Goal: Transaction & Acquisition: Obtain resource

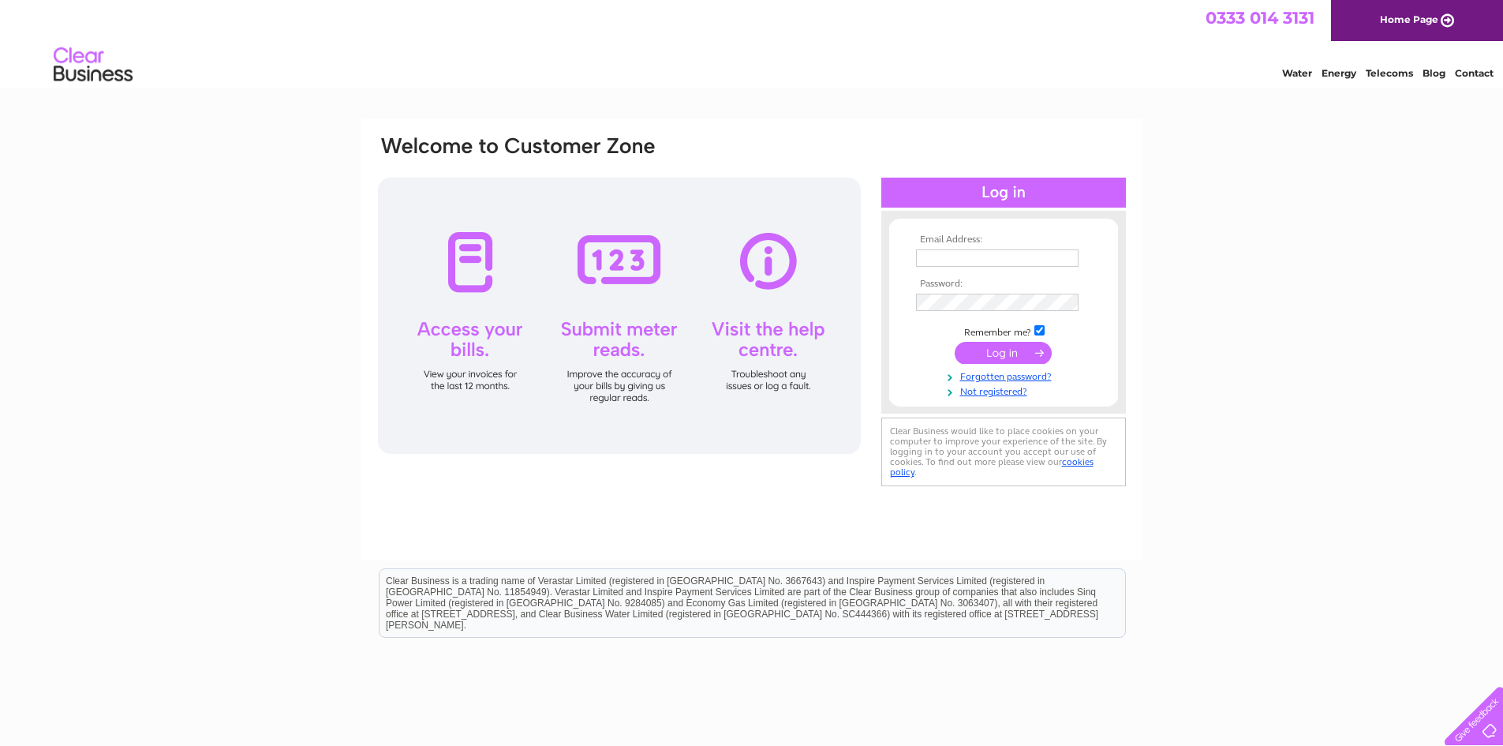
type input "Jackie@elviscomponentsltd.co.uk"
click at [995, 351] on input "submit" at bounding box center [1003, 353] width 97 height 22
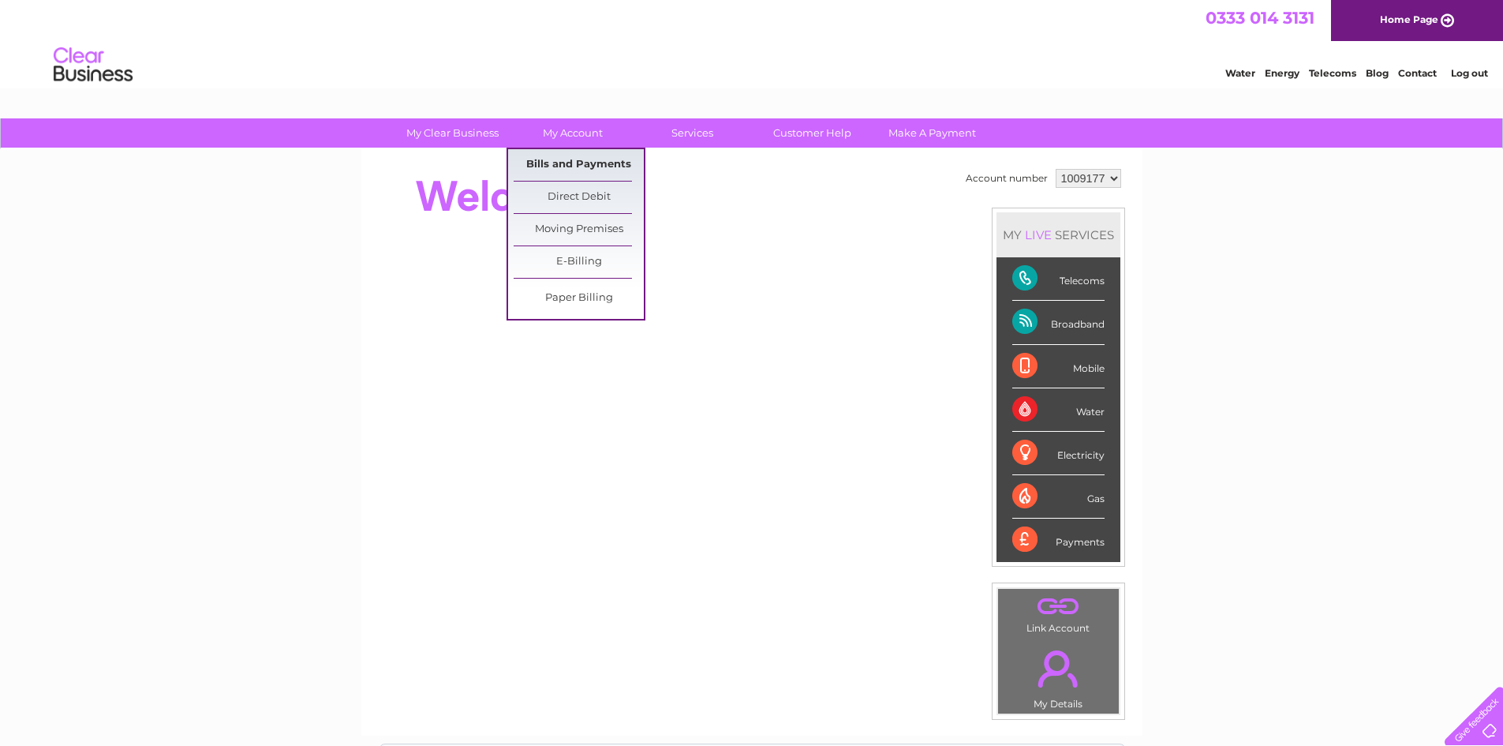
click at [571, 159] on link "Bills and Payments" at bounding box center [579, 165] width 130 height 32
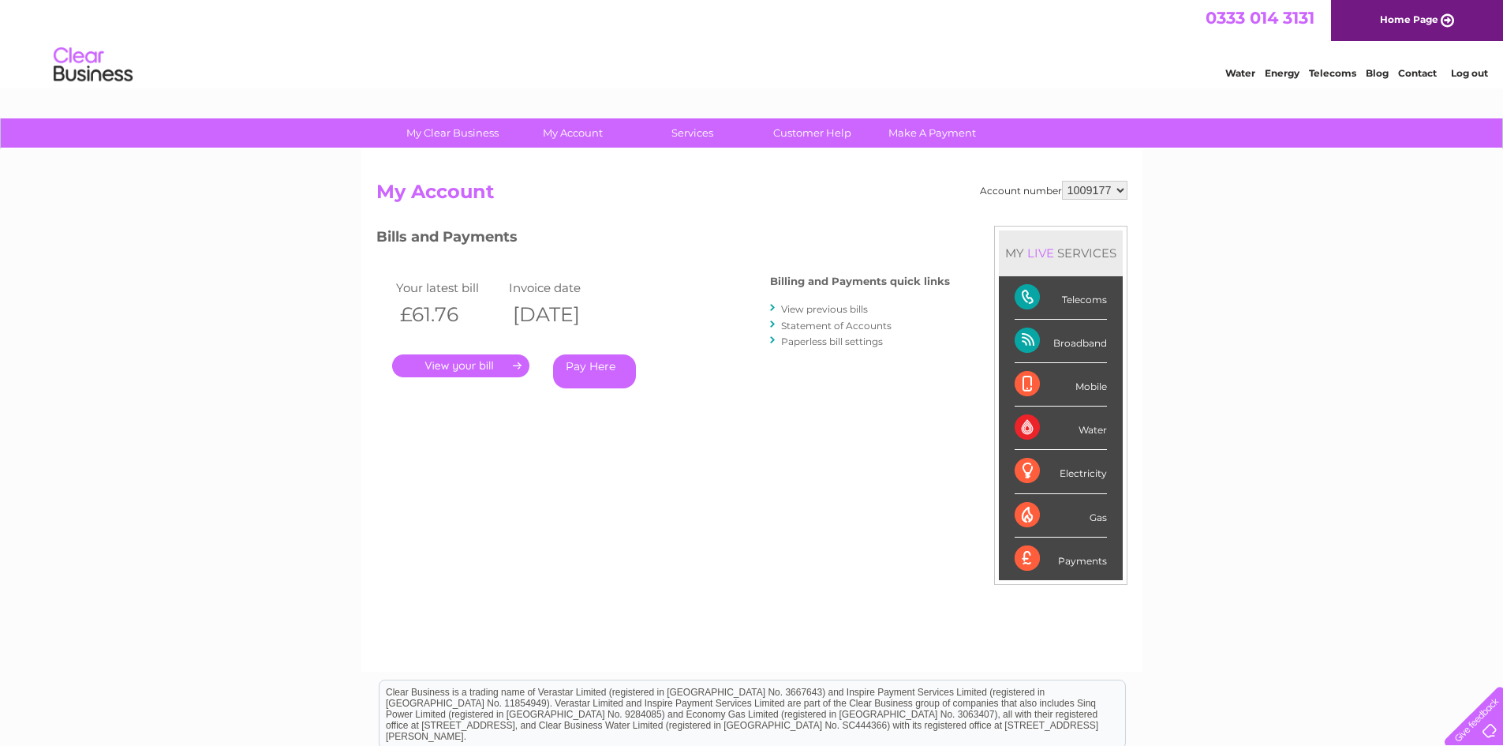
click at [488, 369] on link "." at bounding box center [460, 365] width 137 height 23
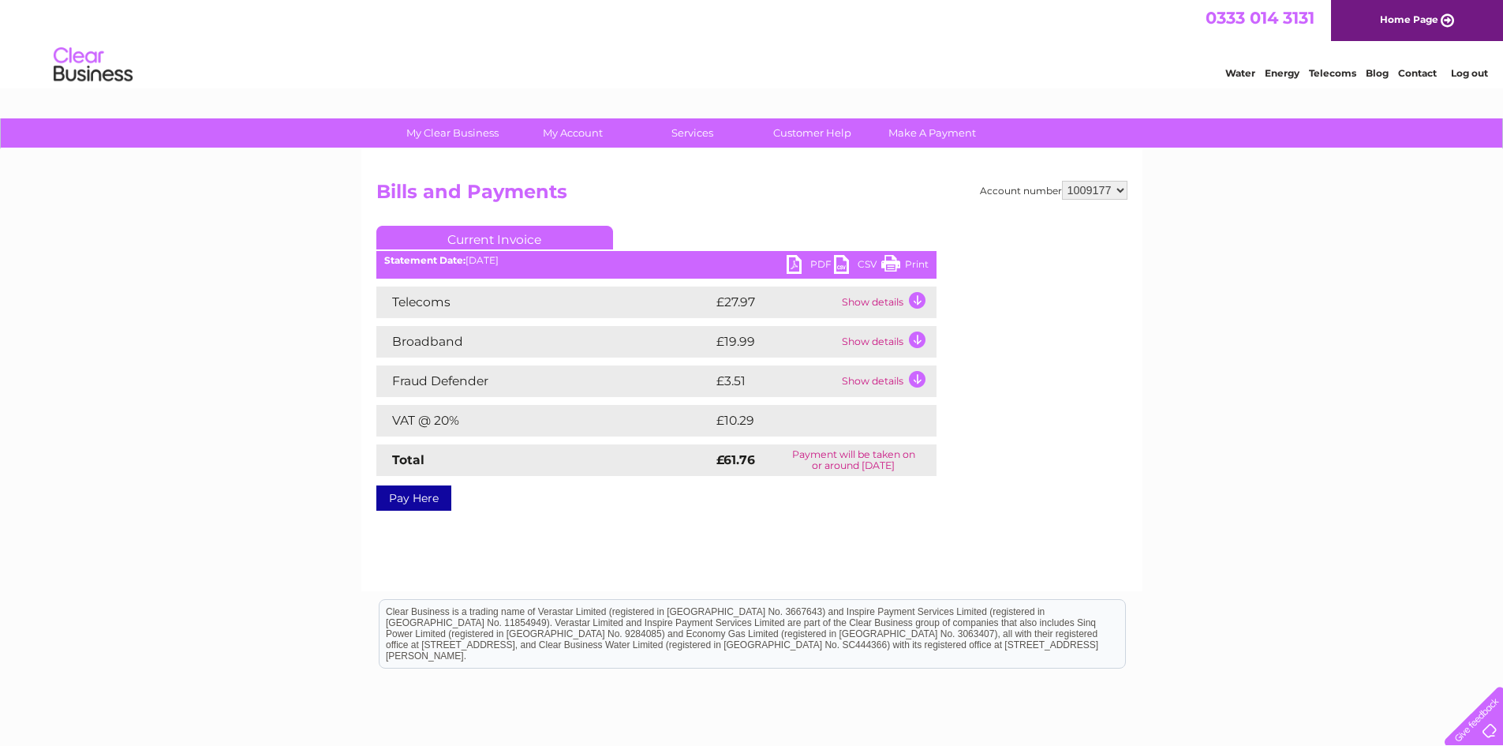
click at [798, 265] on link "PDF" at bounding box center [810, 266] width 47 height 23
